Goal: Navigation & Orientation: Find specific page/section

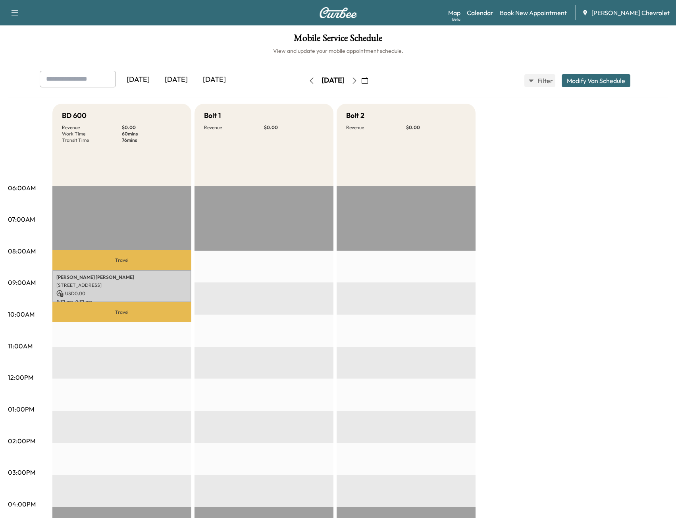
click at [285, 77] on div "Yesterday Today Tomorrow Tuesday, October 7 October 2025 S M T W T F S 28 29 30…" at bounding box center [338, 81] width 610 height 20
click at [309, 80] on icon "button" at bounding box center [312, 80] width 6 height 6
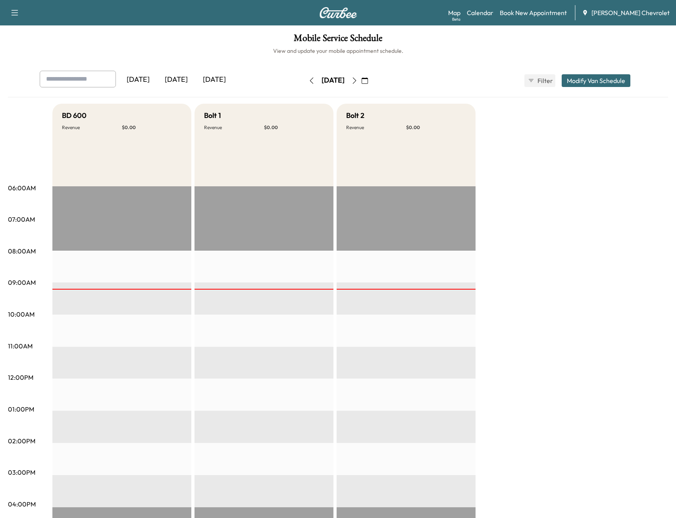
click at [358, 82] on icon "button" at bounding box center [354, 80] width 6 height 6
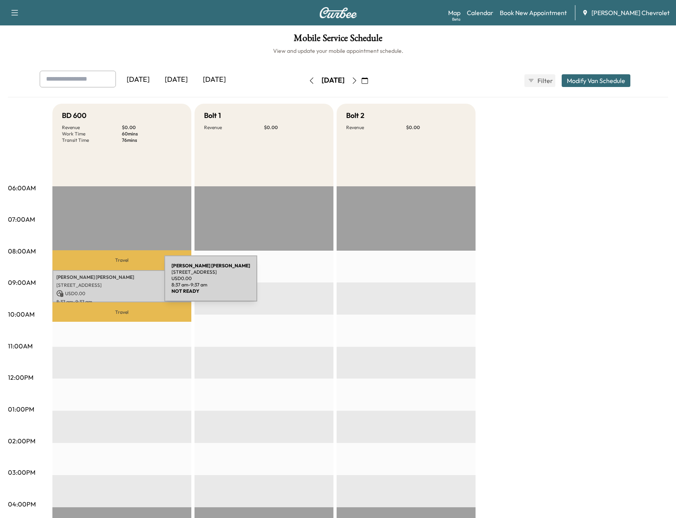
click at [108, 280] on div "[PERSON_NAME] [STREET_ADDRESS][PERSON_NAME] USD 0.00 8:37 am - 9:37 am" at bounding box center [121, 286] width 139 height 32
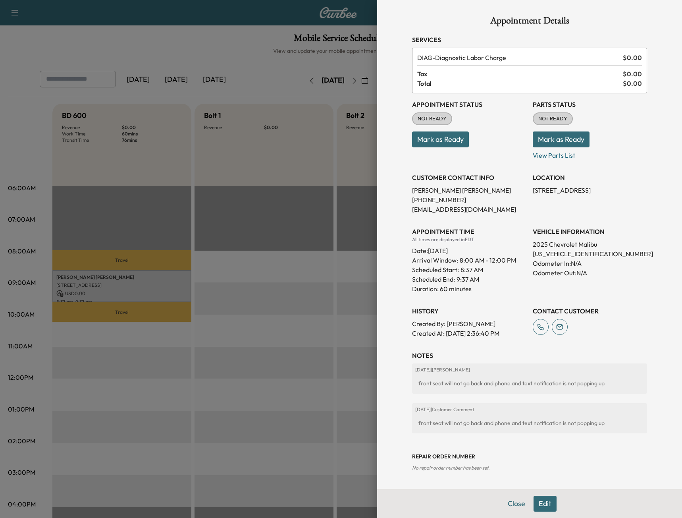
click at [548, 252] on p "[US_VEHICLE_IDENTIFICATION_NUMBER]" at bounding box center [590, 254] width 114 height 10
copy p "[US_VEHICLE_IDENTIFICATION_NUMBER]"
click at [261, 27] on div at bounding box center [341, 259] width 682 height 518
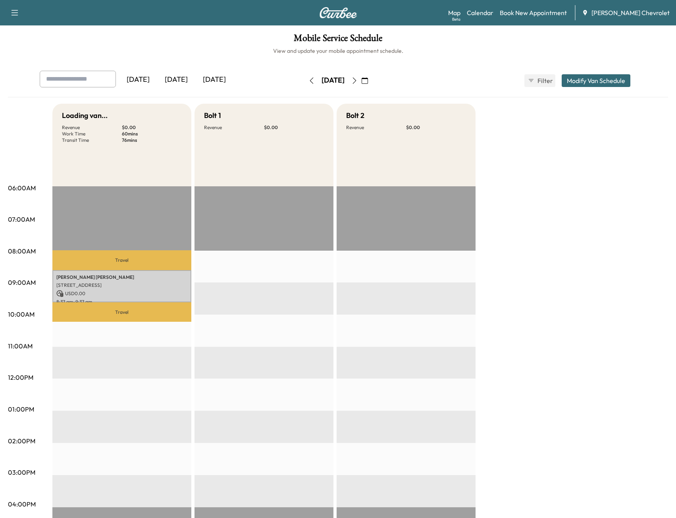
click at [361, 83] on button "button" at bounding box center [355, 80] width 14 height 13
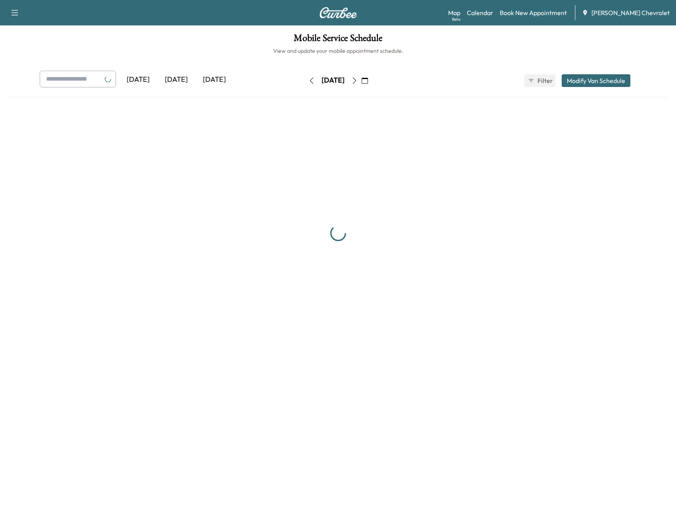
click at [358, 83] on icon "button" at bounding box center [354, 80] width 6 height 6
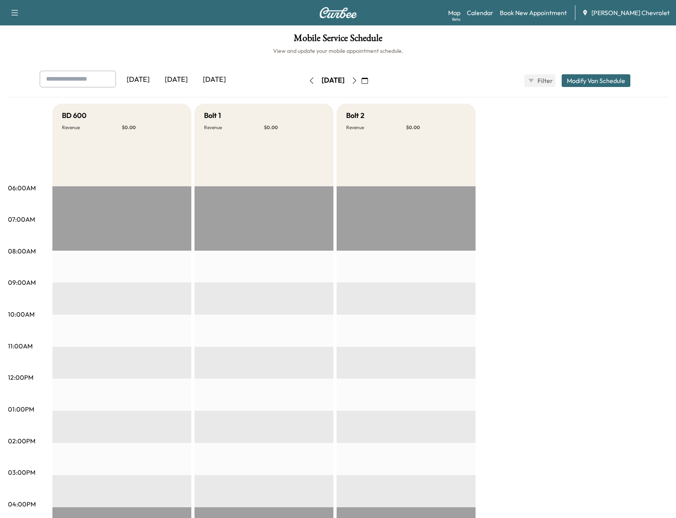
click at [358, 83] on icon "button" at bounding box center [354, 80] width 6 height 6
click at [372, 83] on button "button" at bounding box center [365, 80] width 14 height 13
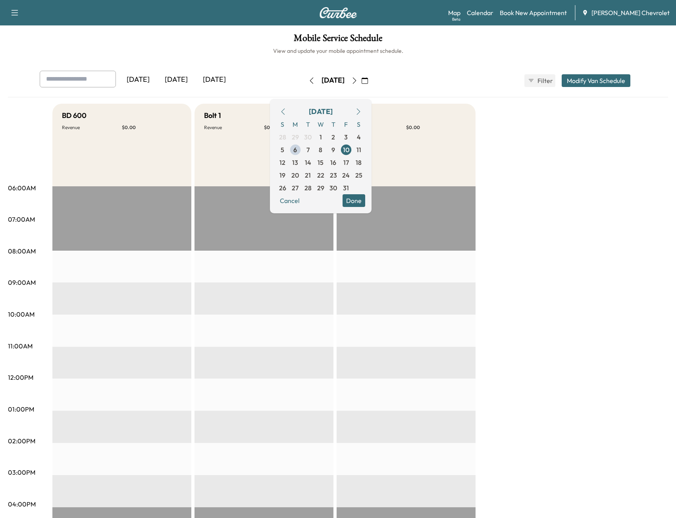
click at [361, 85] on button "button" at bounding box center [355, 80] width 14 height 13
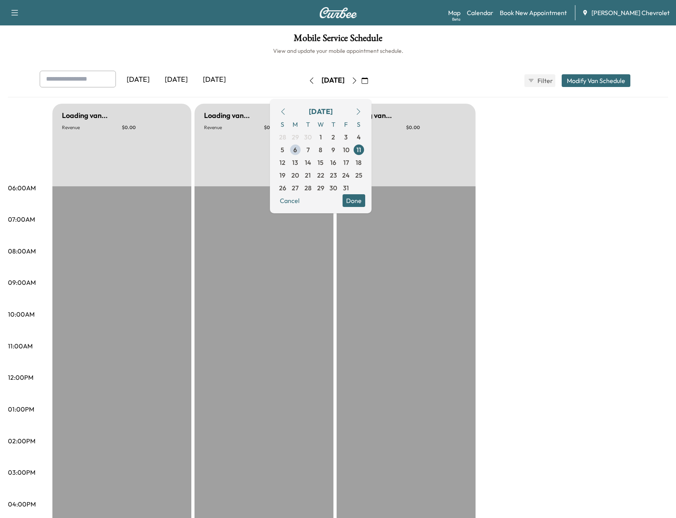
click at [443, 77] on div "Yesterday Today Tomorrow Saturday, October 11 October 2025 S M T W T F S 28 29 …" at bounding box center [338, 81] width 610 height 20
click at [526, 11] on link "Book New Appointment" at bounding box center [533, 13] width 67 height 10
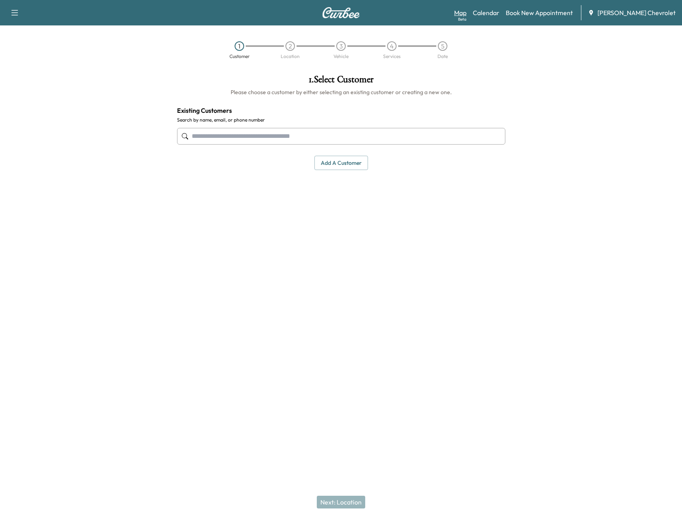
click at [467, 13] on link "Map Beta" at bounding box center [460, 13] width 12 height 10
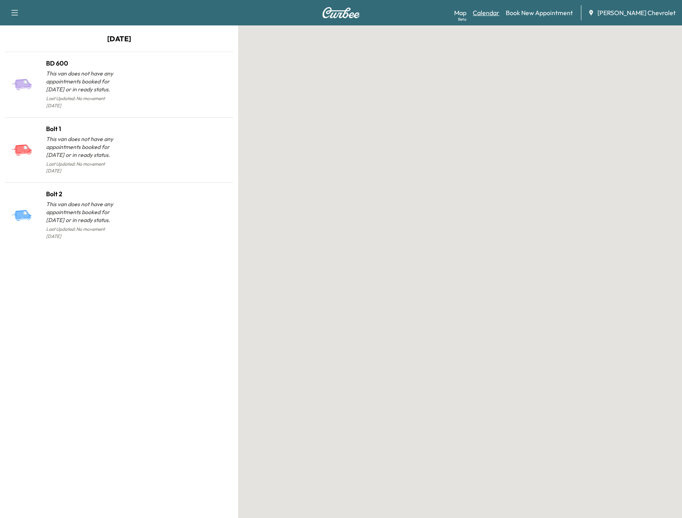
click at [497, 14] on link "Calendar" at bounding box center [486, 13] width 27 height 10
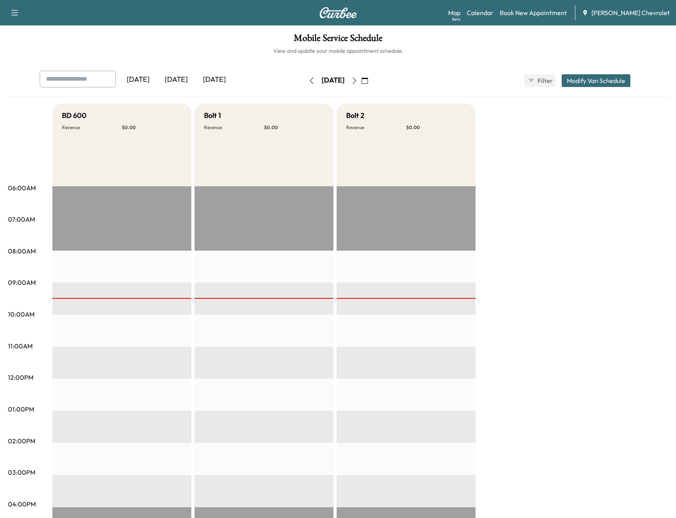
click at [358, 79] on icon "button" at bounding box center [354, 80] width 6 height 6
